Goal: Task Accomplishment & Management: Manage account settings

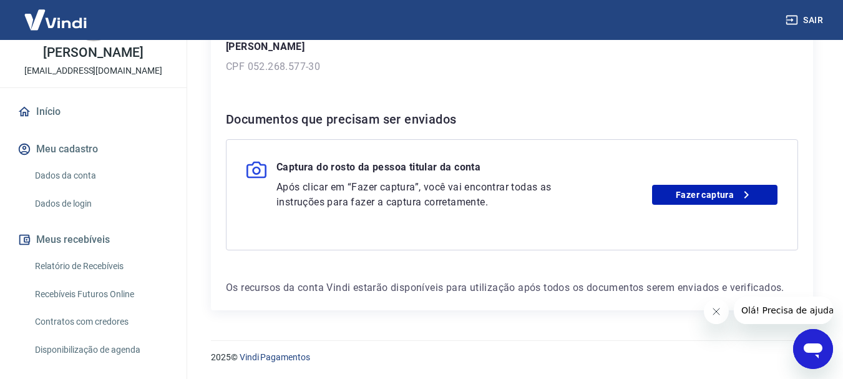
scroll to position [117, 0]
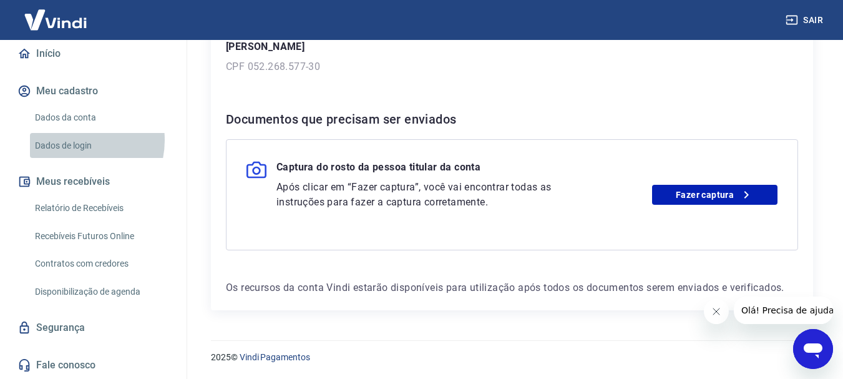
click at [75, 140] on link "Dados de login" at bounding box center [101, 146] width 142 height 26
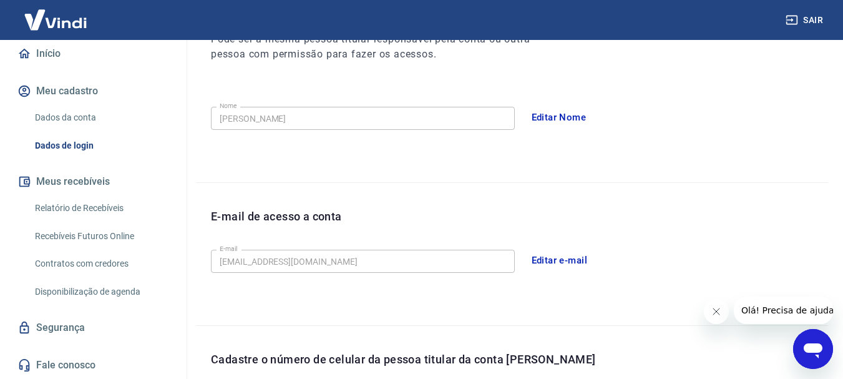
scroll to position [233, 0]
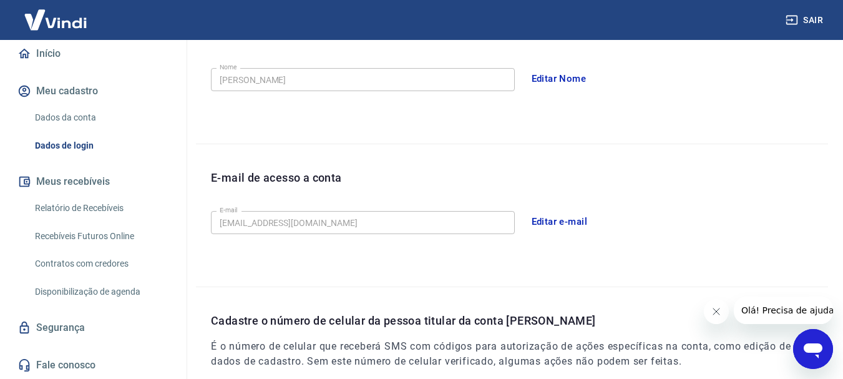
click at [72, 115] on link "Dados da conta" at bounding box center [101, 118] width 142 height 26
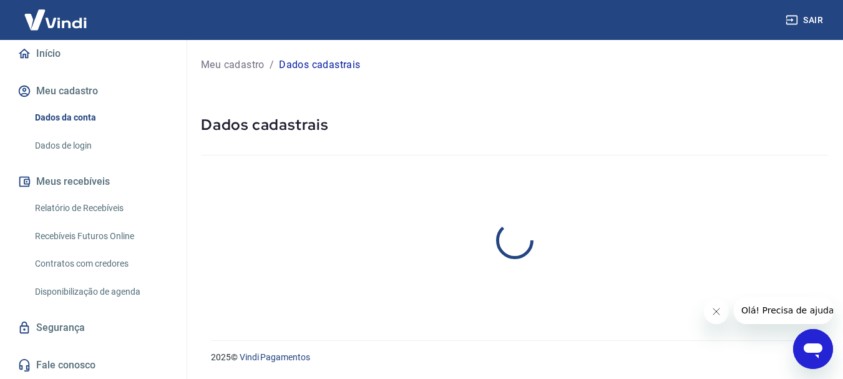
select select "RJ"
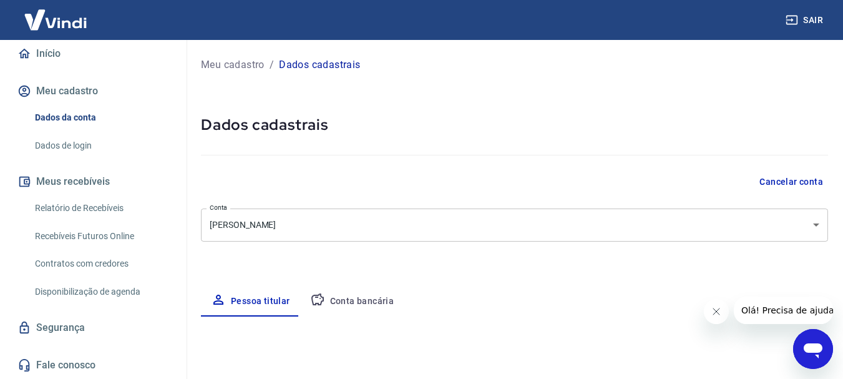
type input "(21) 97902-7958"
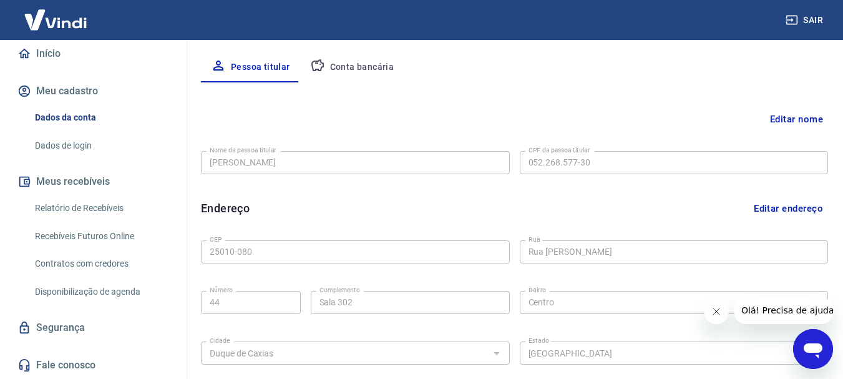
scroll to position [374, 0]
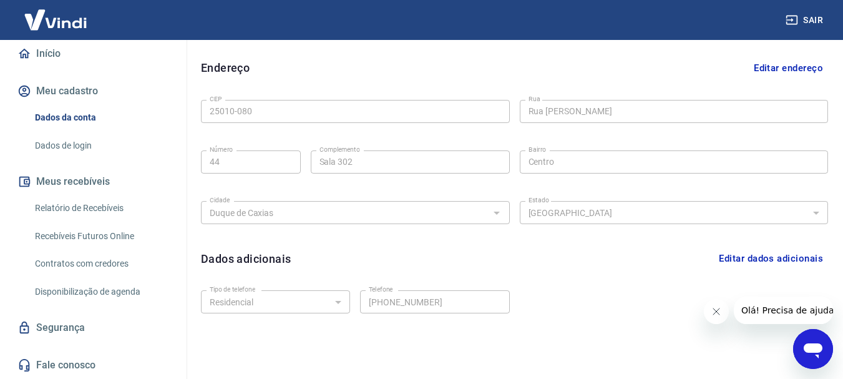
click at [53, 334] on link "Segurança" at bounding box center [93, 327] width 157 height 27
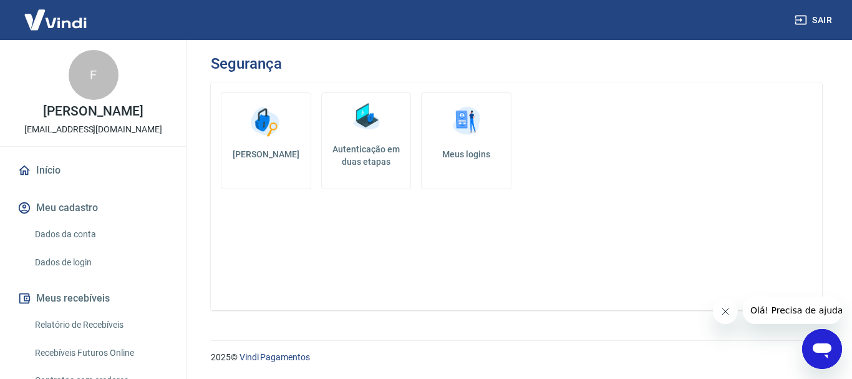
click at [77, 166] on link "Início" at bounding box center [93, 170] width 157 height 27
